Goal: Find specific page/section: Find specific page/section

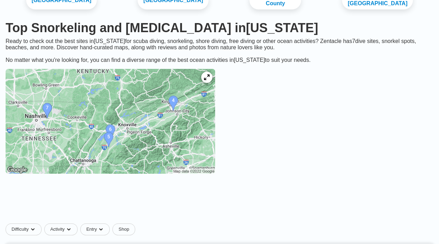
scroll to position [58, 0]
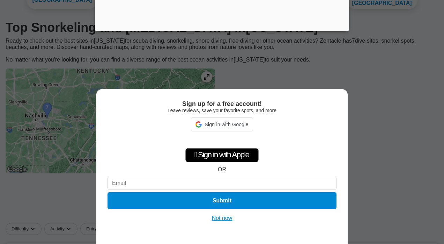
click at [228, 217] on button "Not now" at bounding box center [222, 217] width 25 height 7
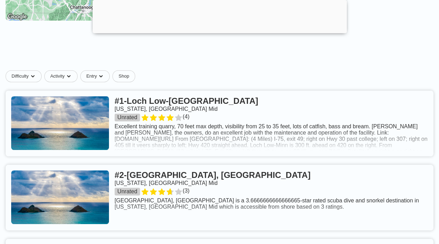
scroll to position [235, 0]
click at [218, 152] on link at bounding box center [220, 123] width 428 height 66
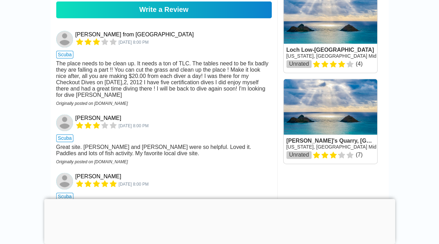
scroll to position [406, 0]
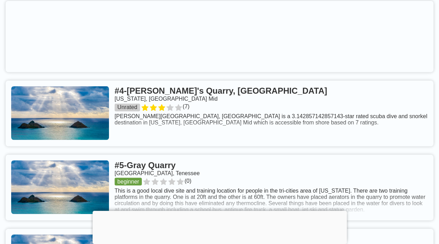
scroll to position [523, 0]
